Goal: Task Accomplishment & Management: Use online tool/utility

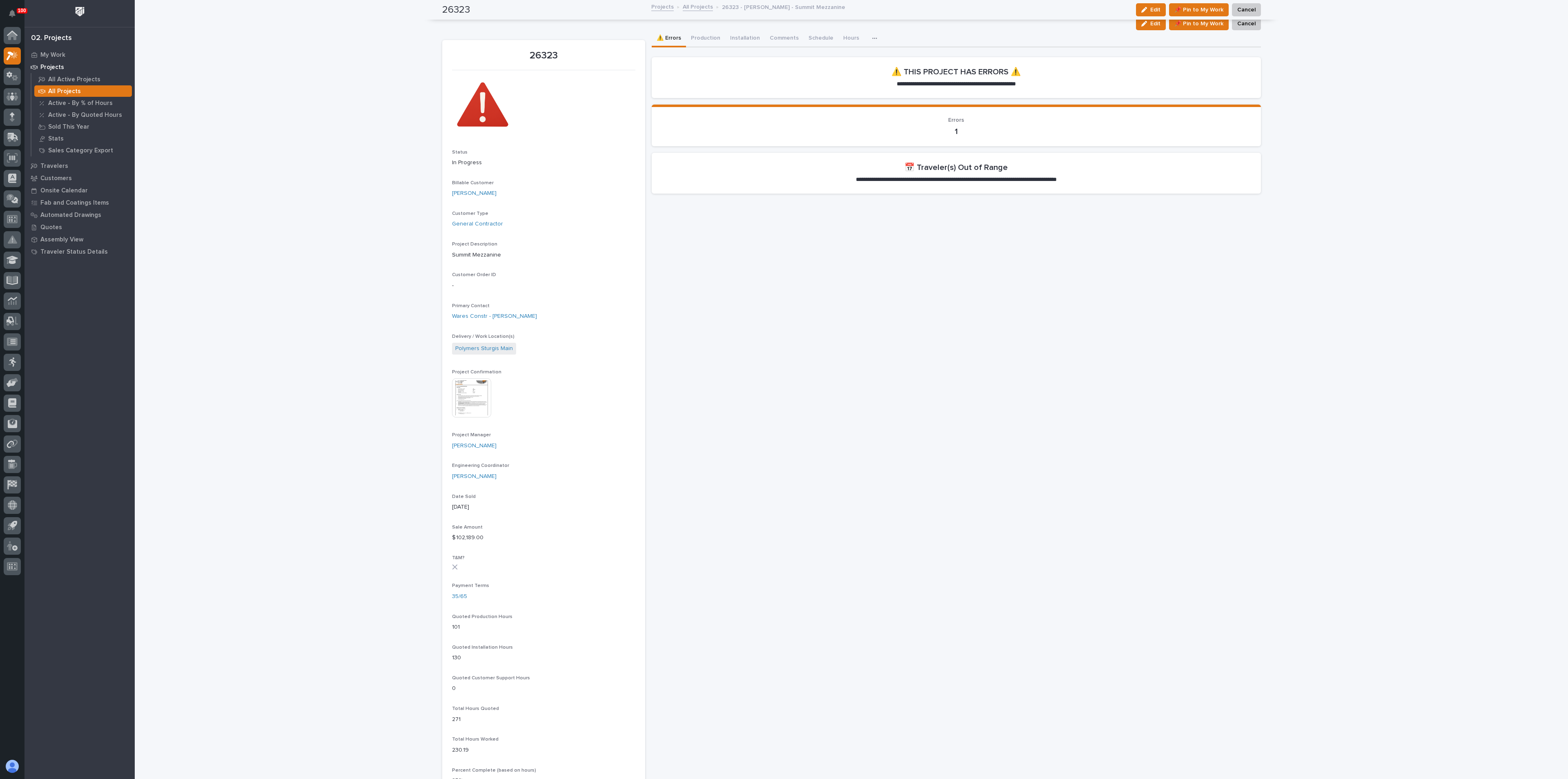
scroll to position [309, 0]
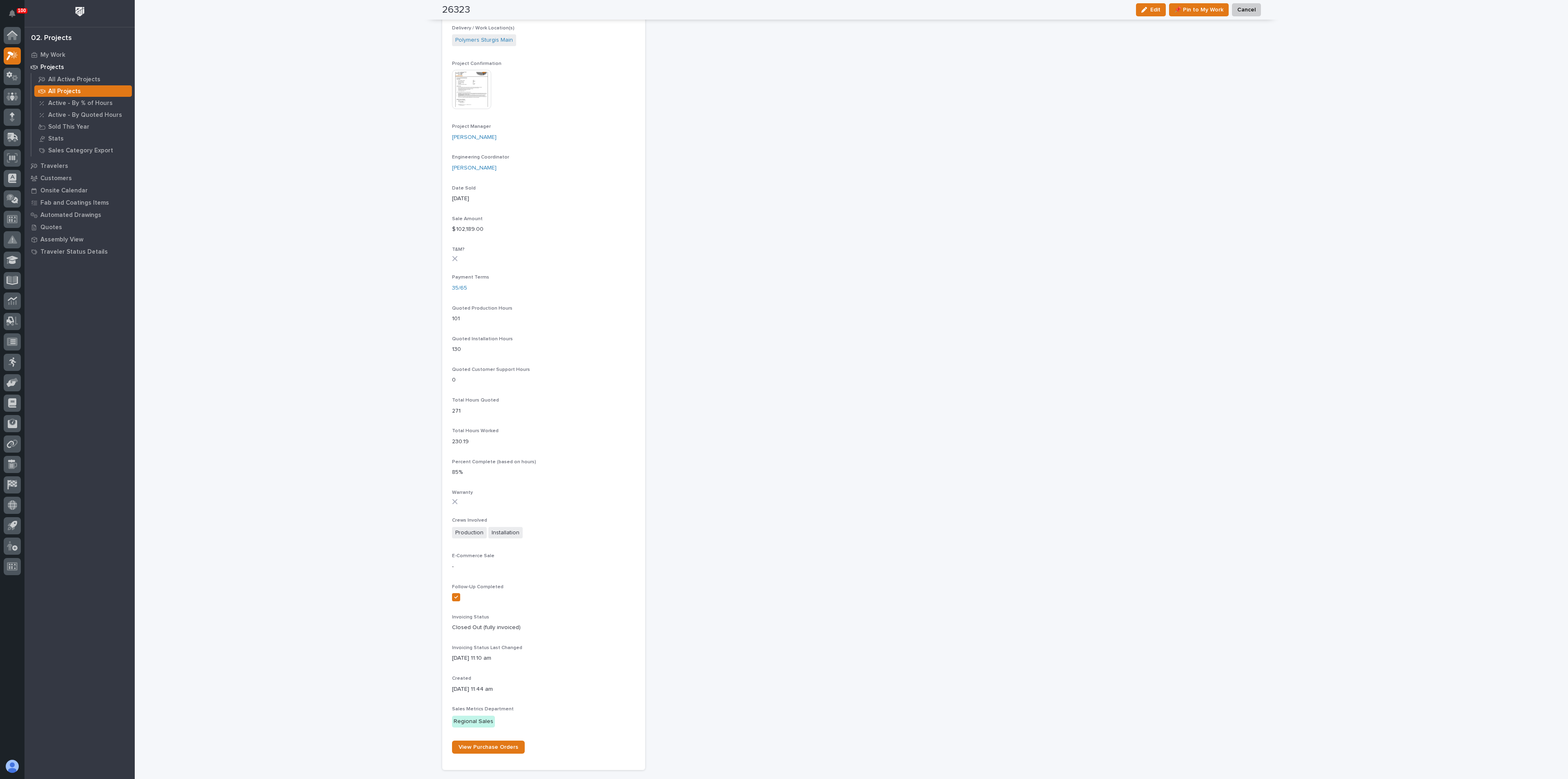
click at [416, 276] on div "Loading... Saving… Loading... Saving… 26323 Edit 📌 Pin to My Work Cancel Edit 📌…" at bounding box center [851, 251] width 1433 height 1118
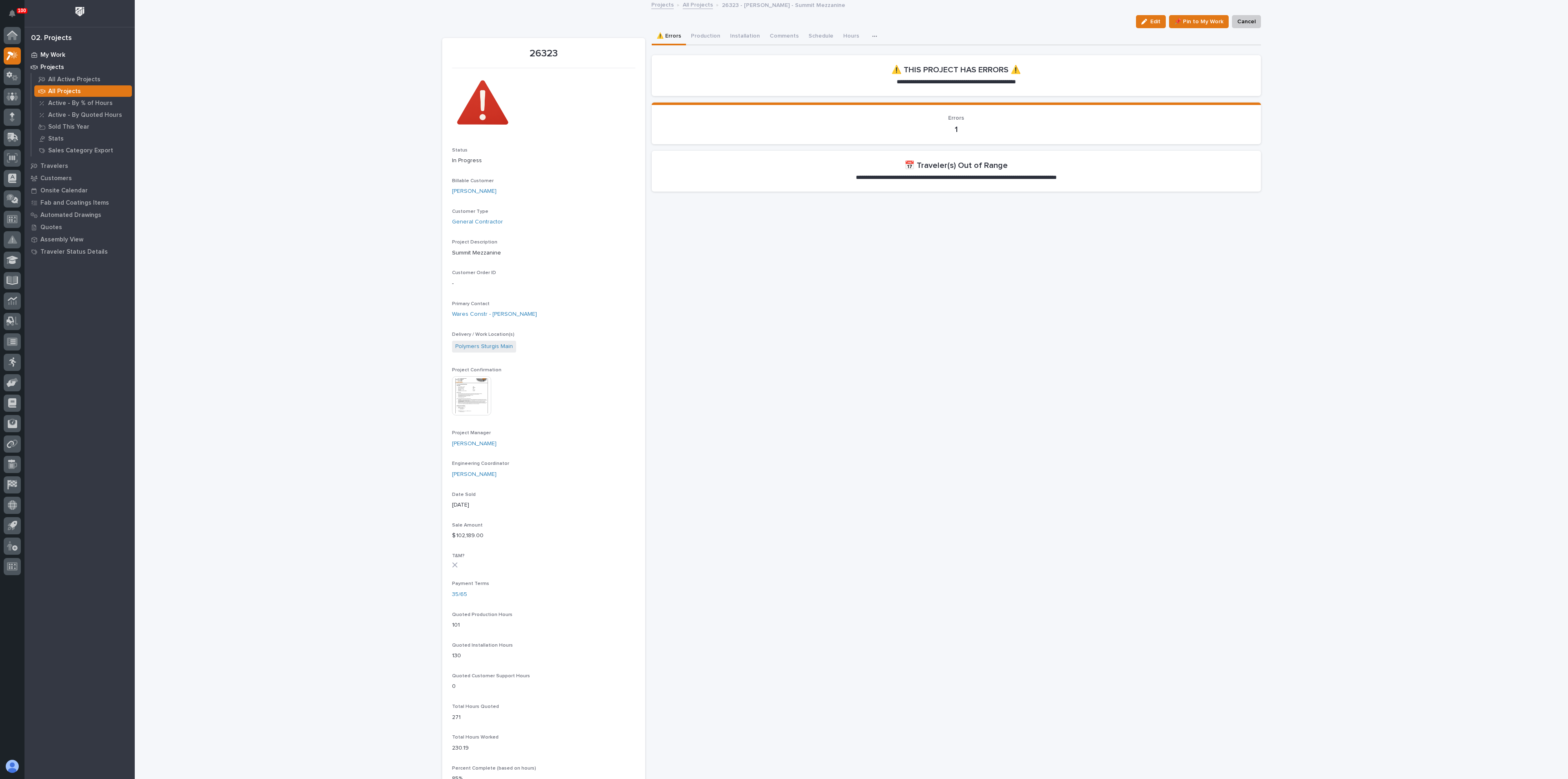
click at [60, 53] on p "My Work" at bounding box center [53, 56] width 25 height 8
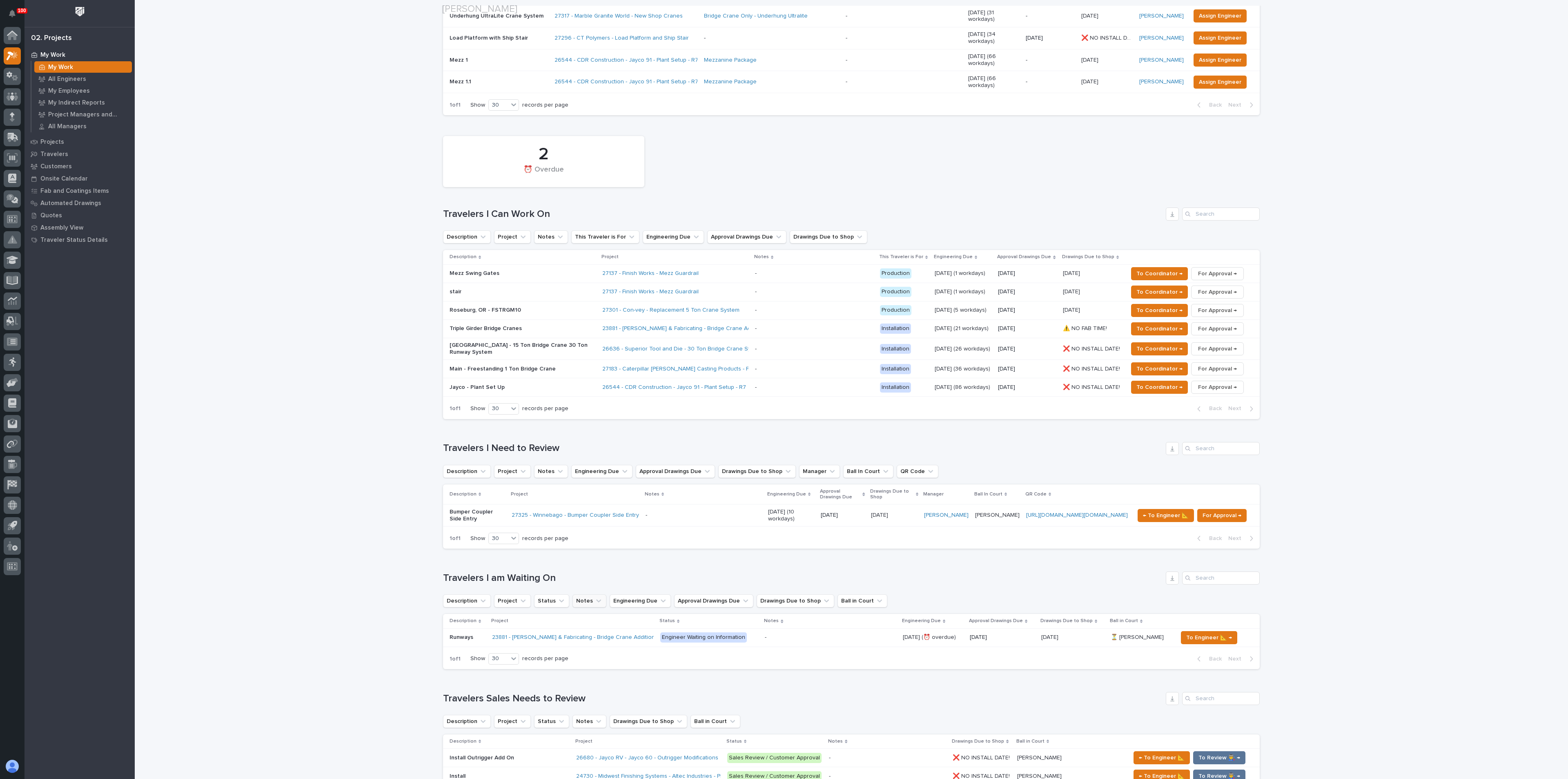
scroll to position [307, 0]
click at [473, 507] on p "Bumper Coupler Side Entry" at bounding box center [478, 514] width 56 height 13
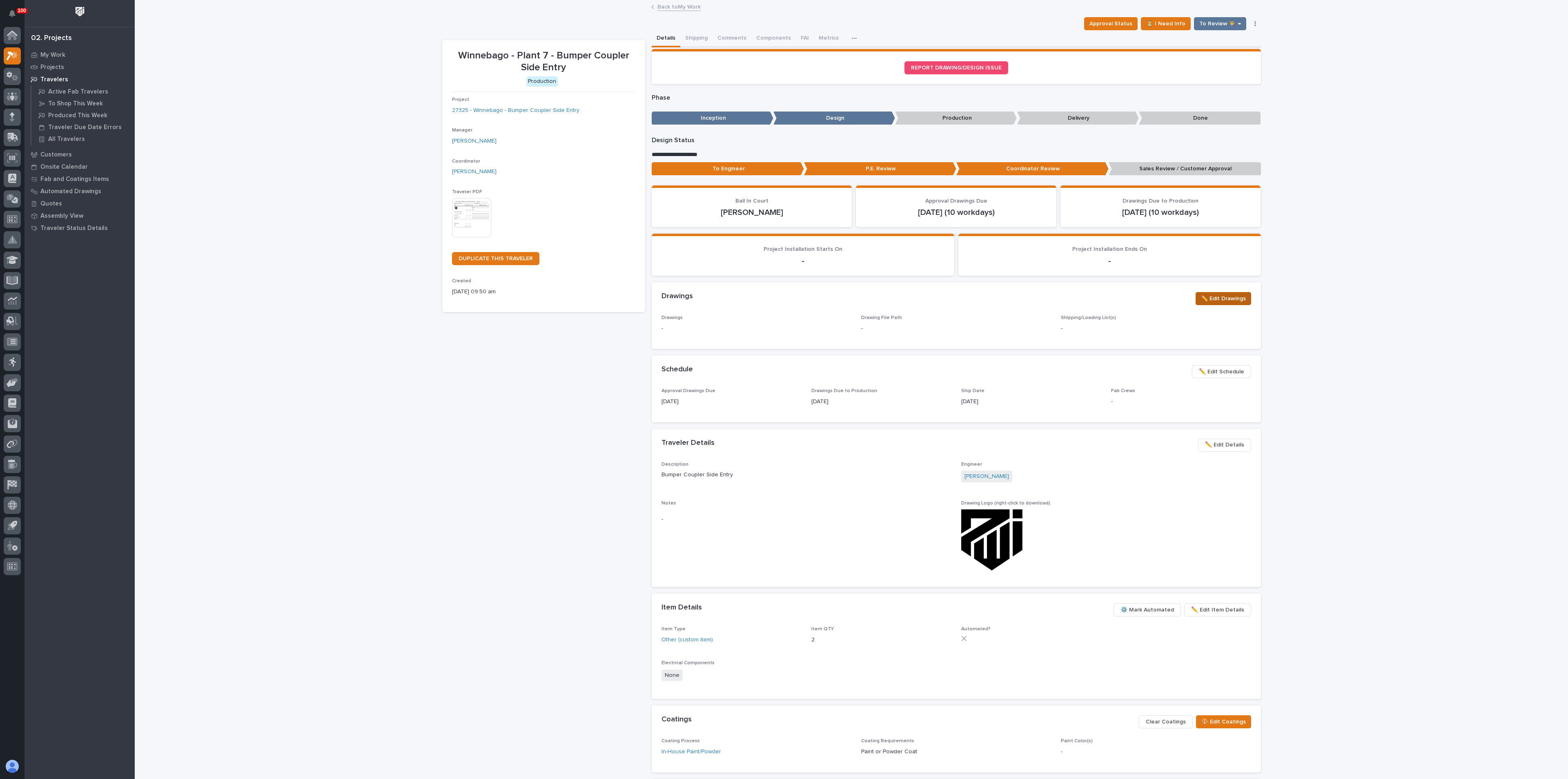
click at [1195, 301] on button "✏️ Edit Drawings" at bounding box center [1223, 299] width 56 height 13
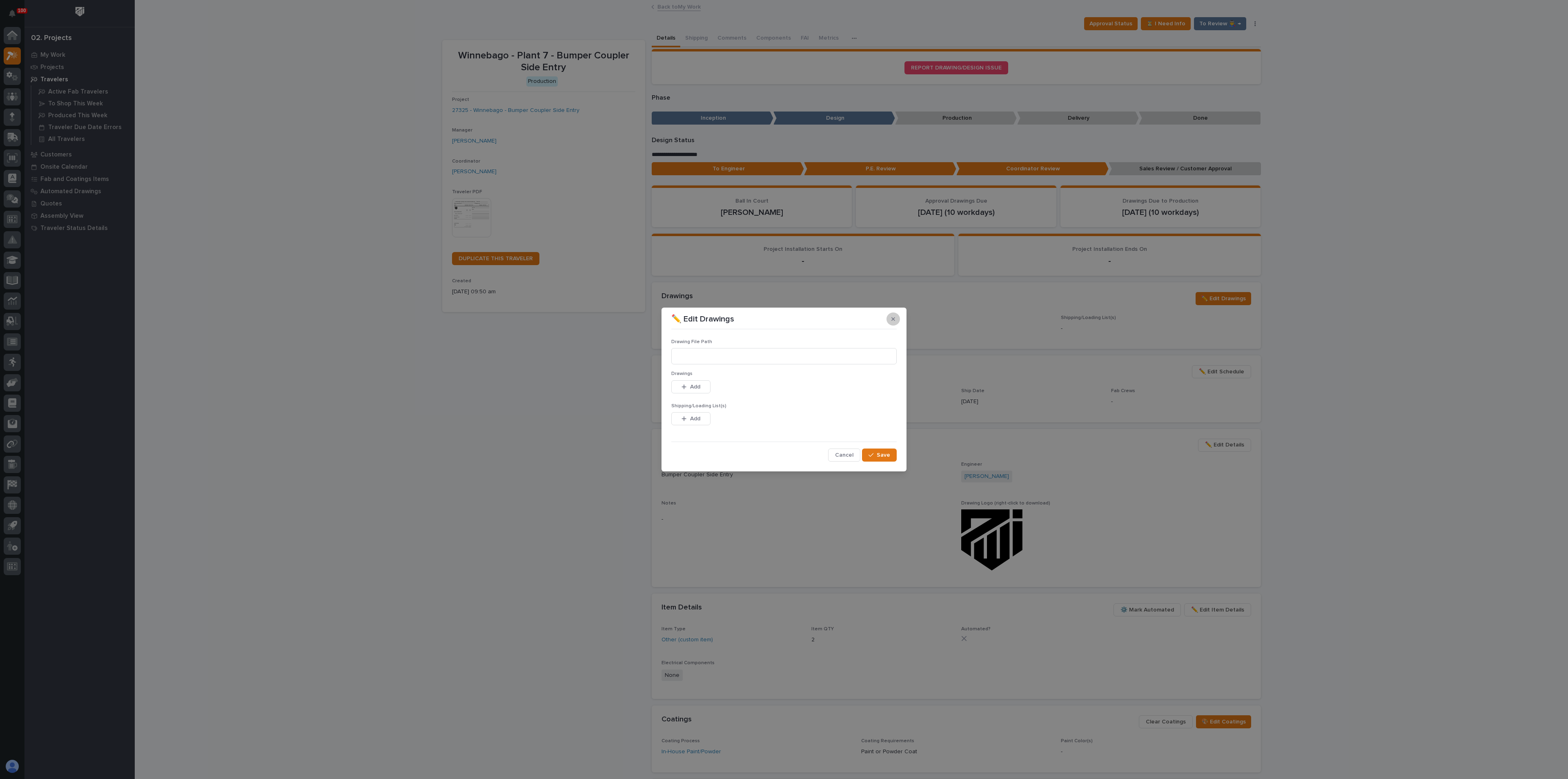
click at [892, 319] on icon "button" at bounding box center [893, 319] width 4 height 4
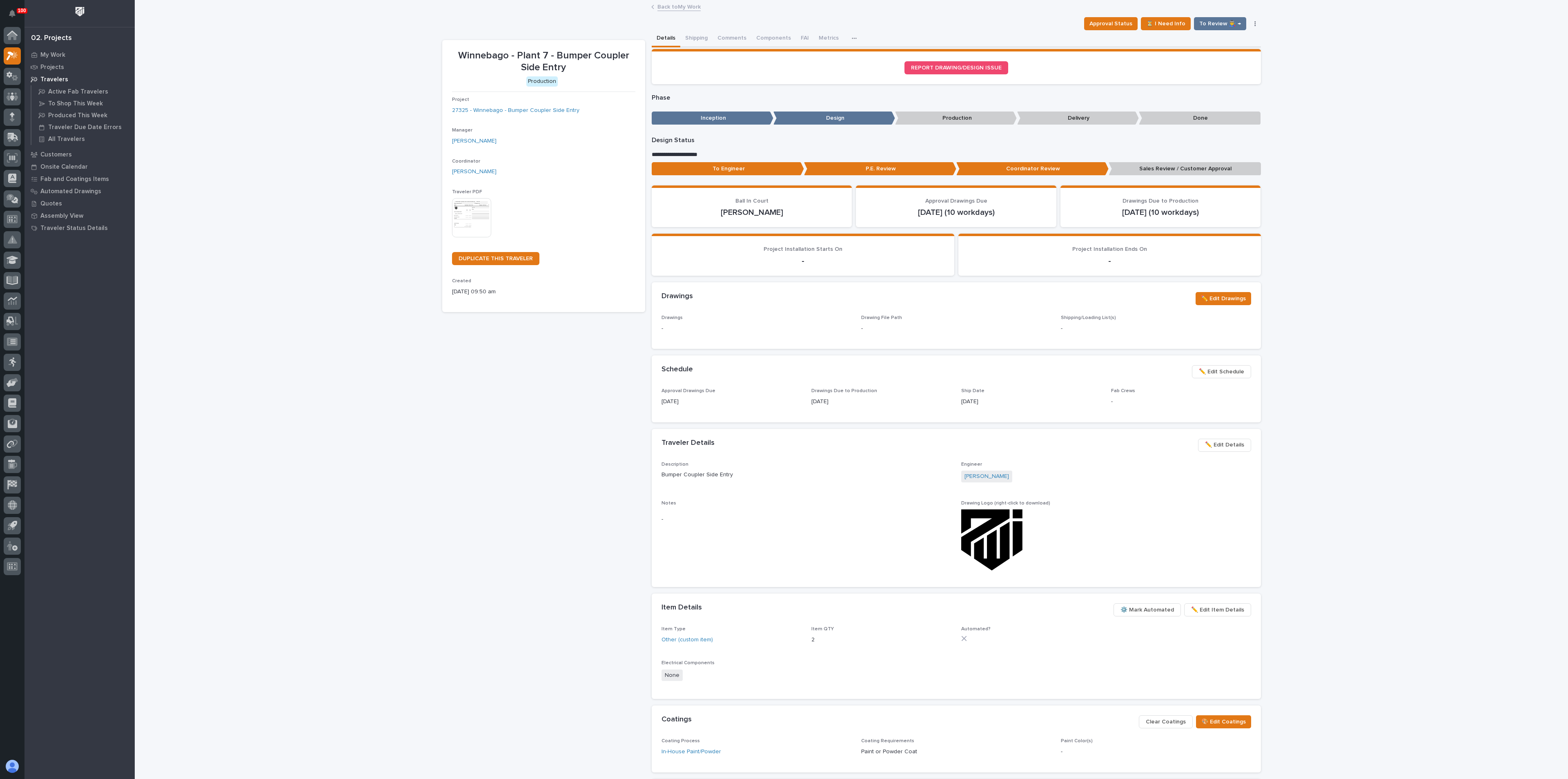
click at [1135, 170] on p "Sales Review / Customer Approval" at bounding box center [1184, 169] width 152 height 13
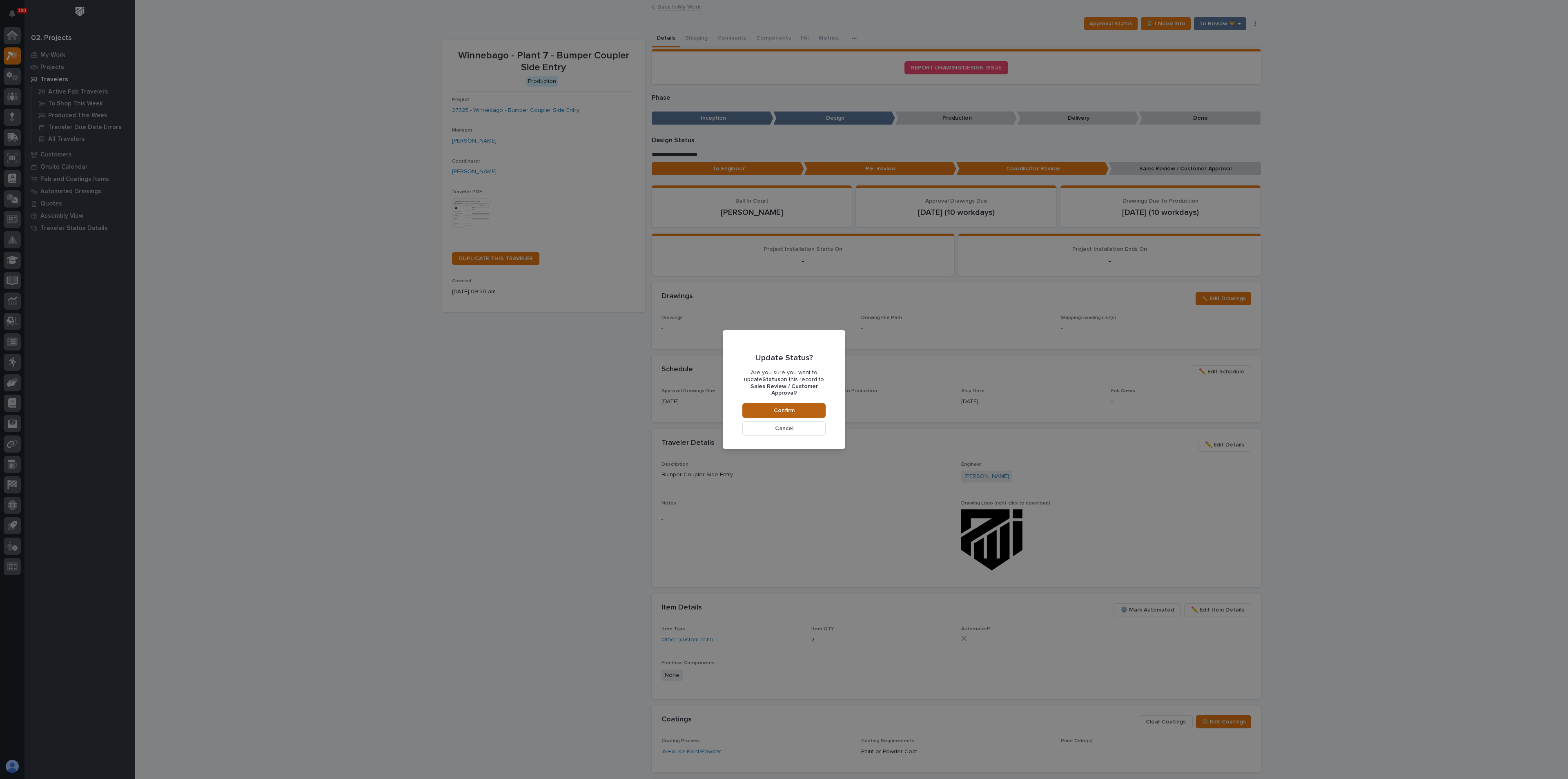
click at [781, 407] on span "Confirm" at bounding box center [784, 411] width 21 height 8
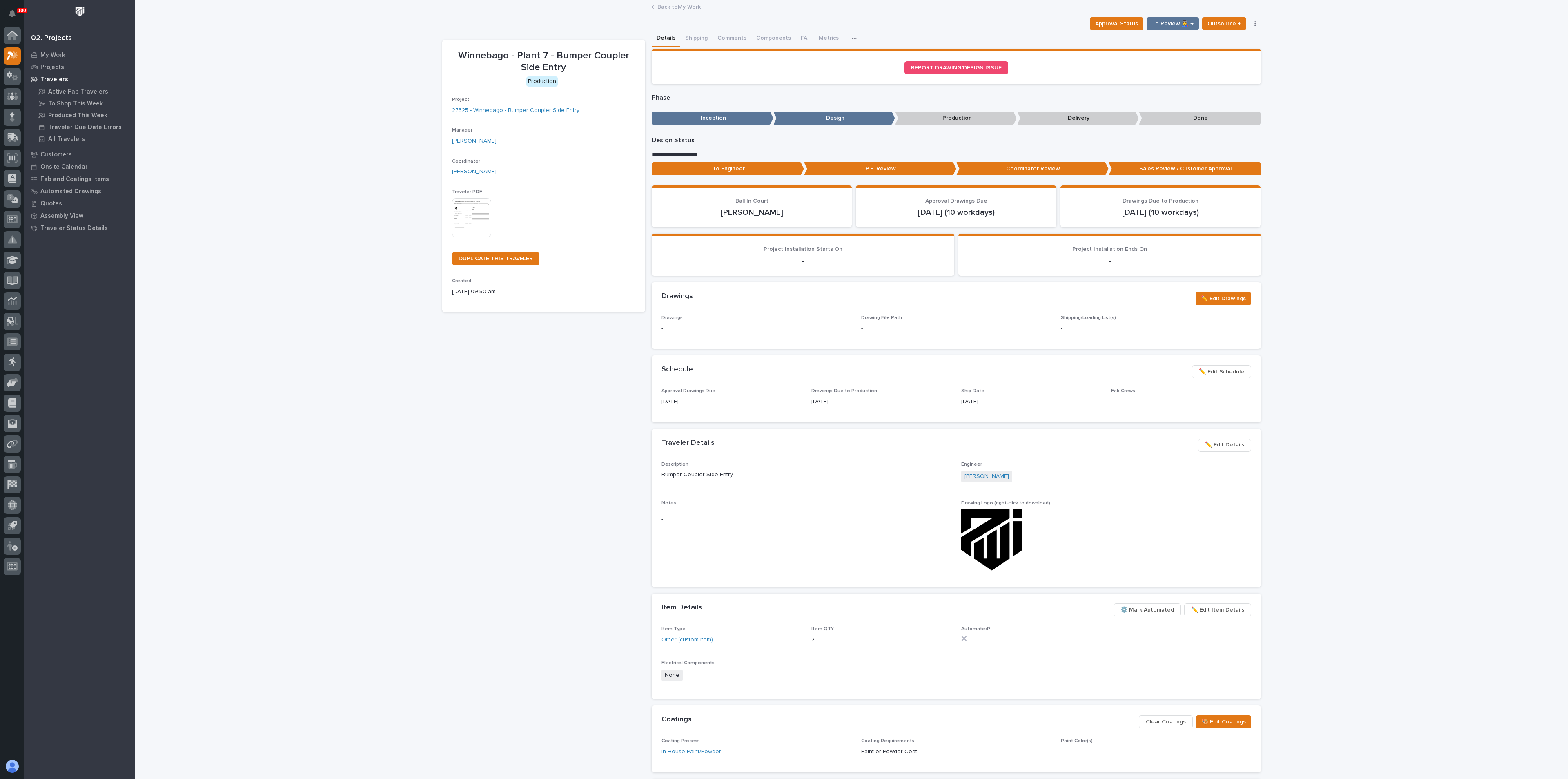
click at [511, 382] on div "Winnebago - Plant 7 - Bumper Coupler Side Entry Production Project 27325 - Winn…" at bounding box center [543, 437] width 203 height 792
drag, startPoint x: 413, startPoint y: 441, endPoint x: 460, endPoint y: 498, distance: 73.9
click at [413, 441] on div "Loading... Saving… Loading... Saving… Winnebago - Plant 7 - Bumper Coupler Side…" at bounding box center [851, 438] width 1433 height 873
click at [333, 444] on div "Loading... Saving… Loading... Saving… Winnebago - Plant 7 - Bumper Coupler Side…" at bounding box center [851, 438] width 1433 height 873
click at [245, 287] on div "Loading... Saving… Loading... Saving… Winnebago - Plant 7 - Bumper Coupler Side…" at bounding box center [851, 438] width 1433 height 873
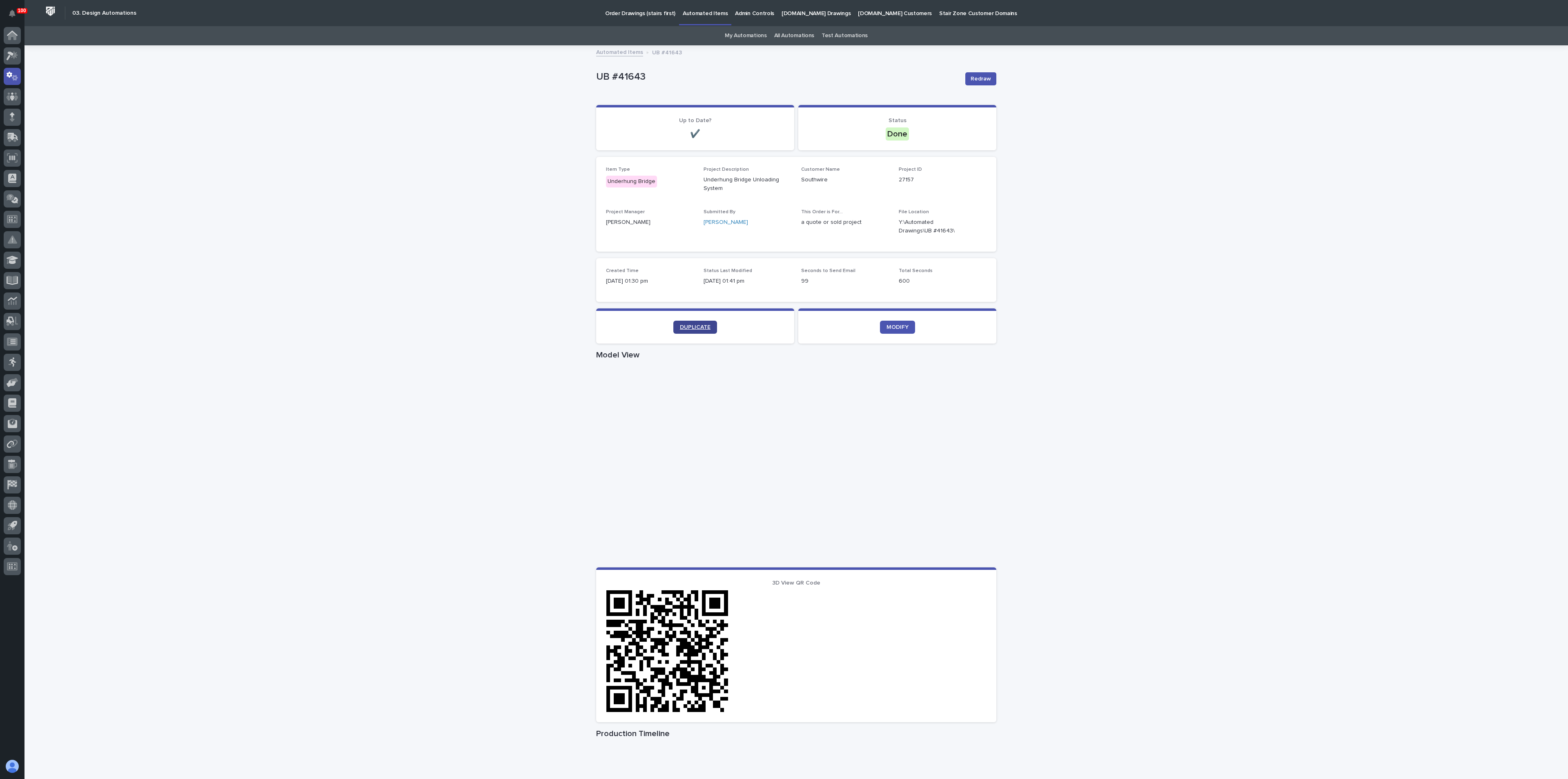
click at [696, 329] on span "DUPLICATE" at bounding box center [695, 327] width 31 height 6
click at [685, 323] on link "DUPLICATE" at bounding box center [694, 327] width 43 height 13
click at [693, 328] on span "DUPLICATE" at bounding box center [695, 327] width 31 height 6
click at [687, 327] on span "DUPLICATE" at bounding box center [695, 327] width 31 height 6
click at [683, 323] on link "DUPLICATE" at bounding box center [694, 327] width 43 height 13
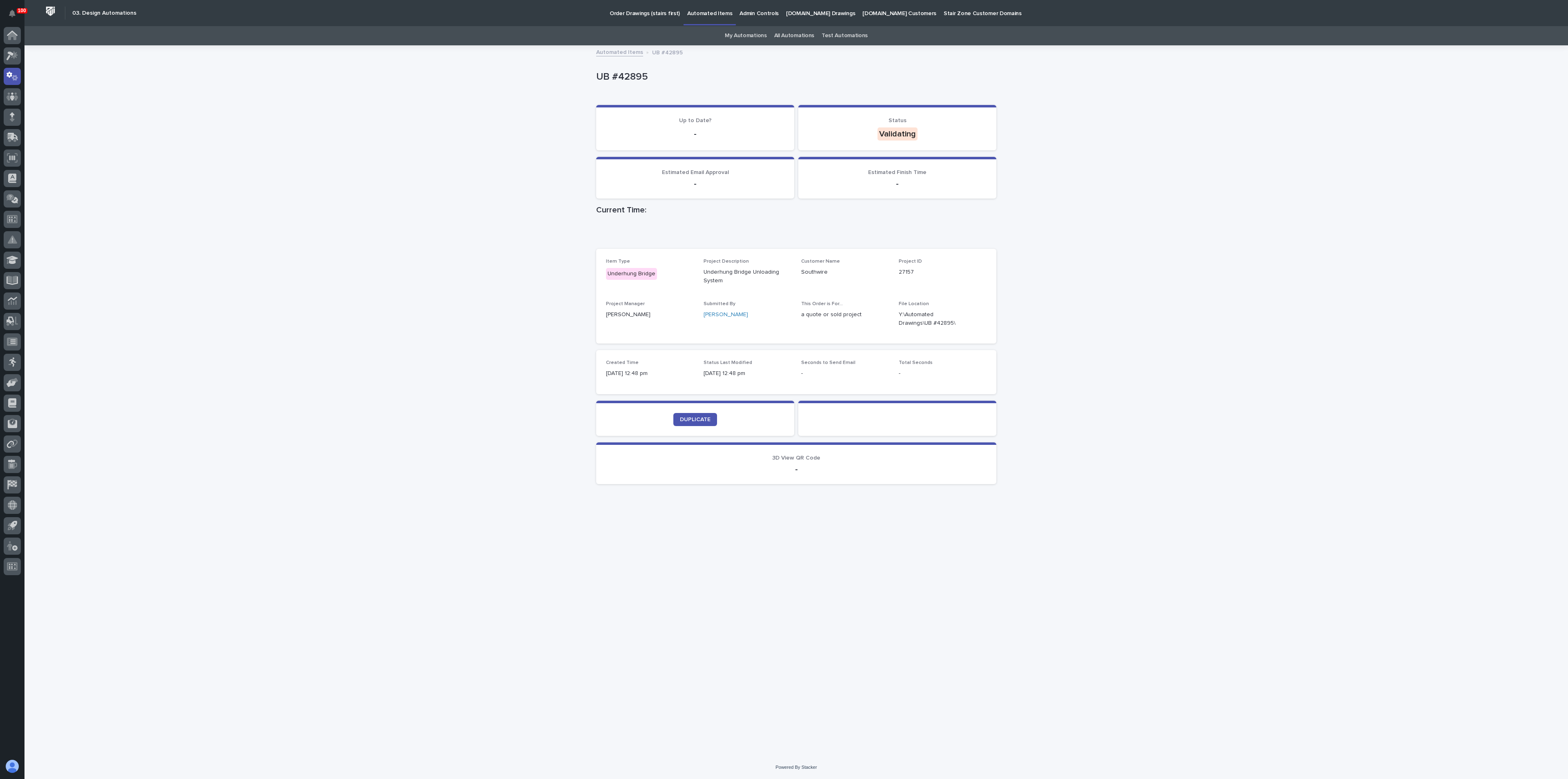
click at [950, 274] on div "Loading... Saving… Loading... Saving… UB #42895 UB #42895 Sorry, there was an e…" at bounding box center [795, 401] width 1543 height 710
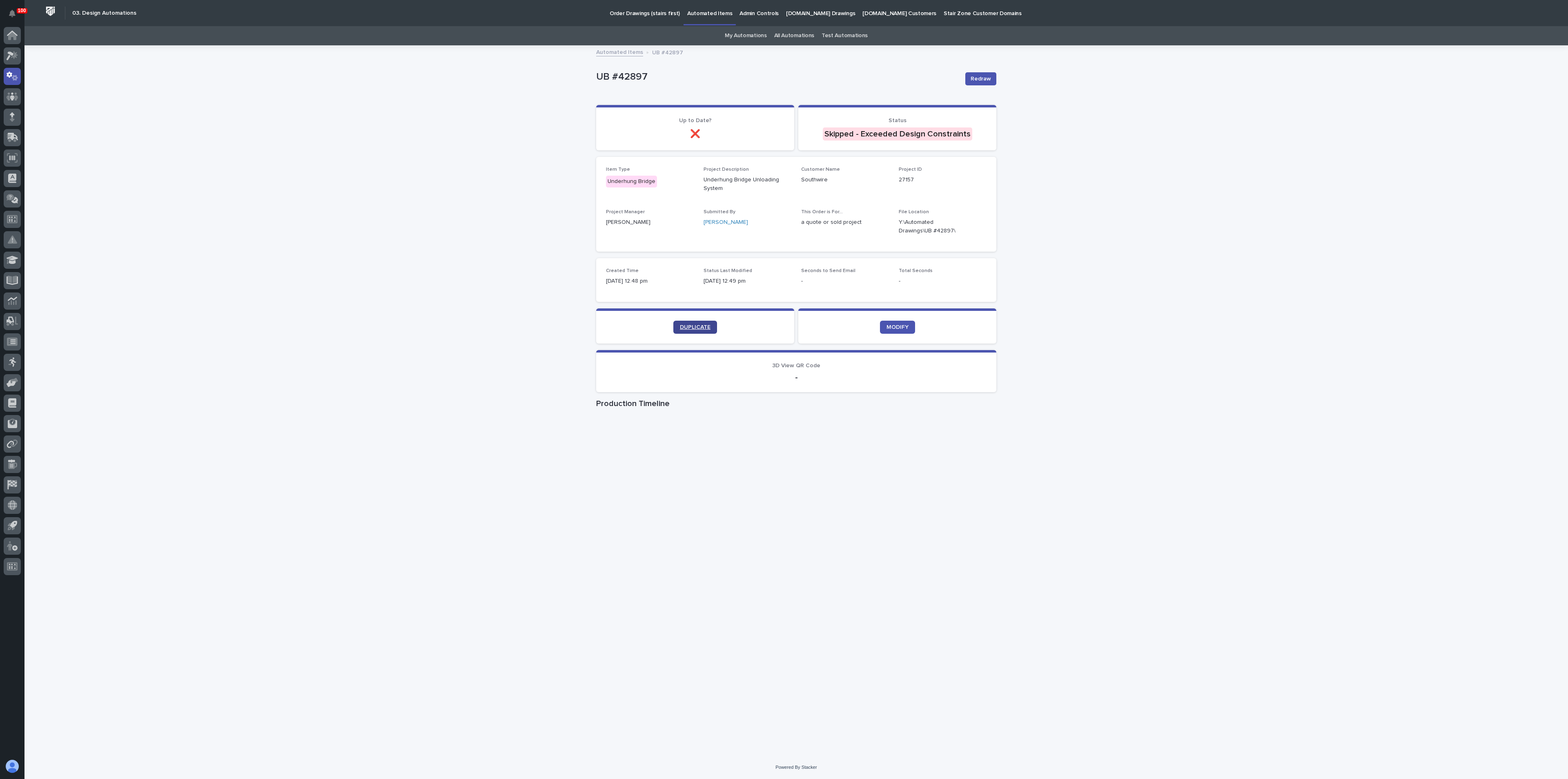
click at [687, 326] on span "DUPLICATE" at bounding box center [695, 327] width 31 height 6
click at [950, 228] on button "button" at bounding box center [977, 226] width 19 height 7
